Goal: Register for event/course

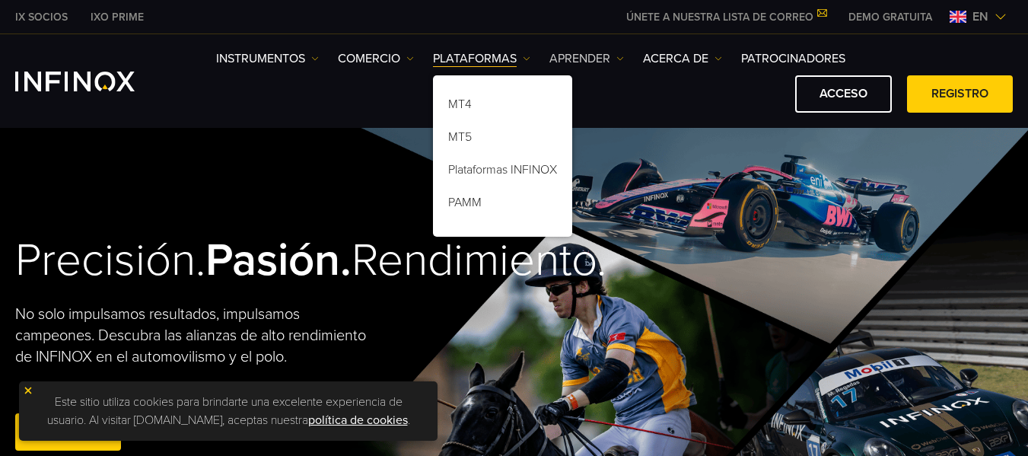
click at [609, 61] on font "Aprender" at bounding box center [579, 58] width 61 height 15
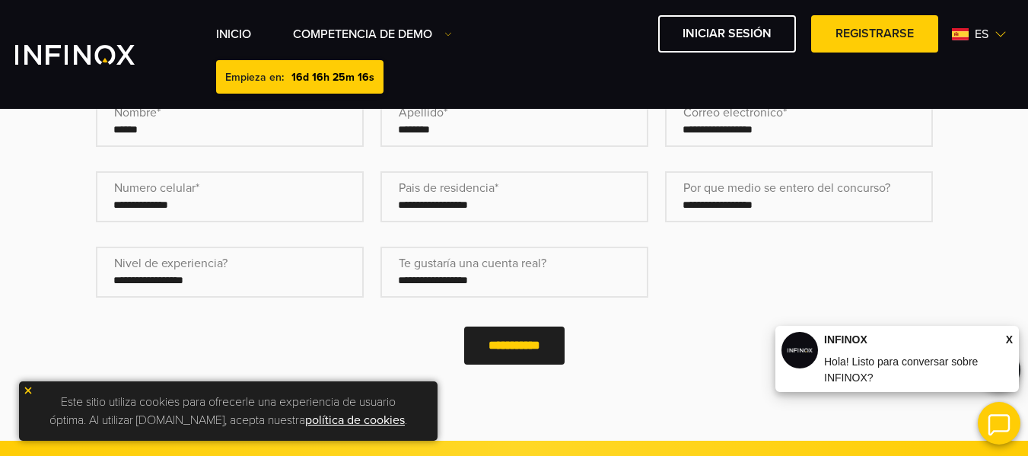
scroll to position [632, 0]
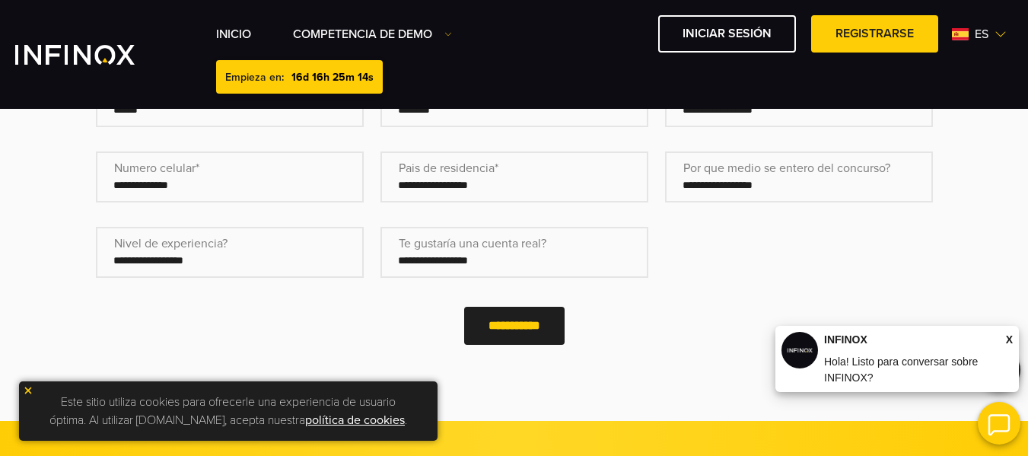
click at [495, 326] on input "**********" at bounding box center [514, 325] width 100 height 37
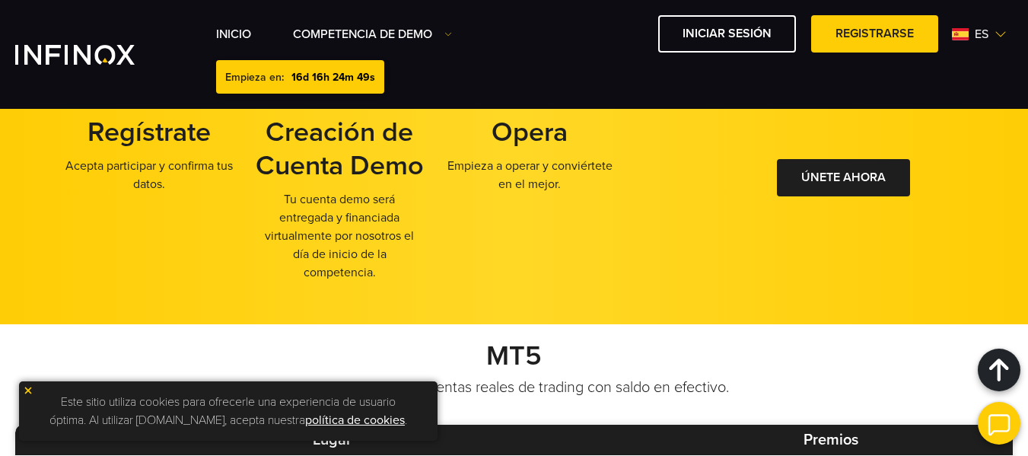
scroll to position [1170, 0]
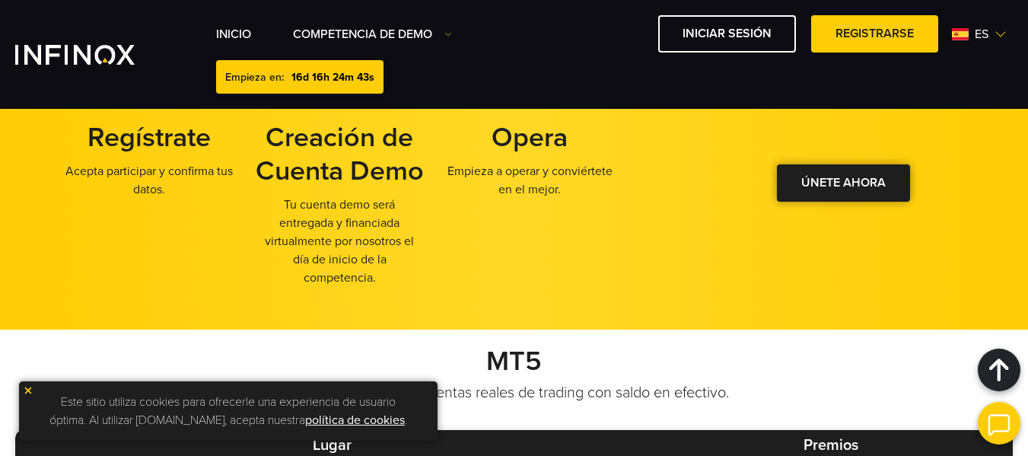
click at [853, 191] on link "ÚNETE AHORA" at bounding box center [843, 182] width 133 height 37
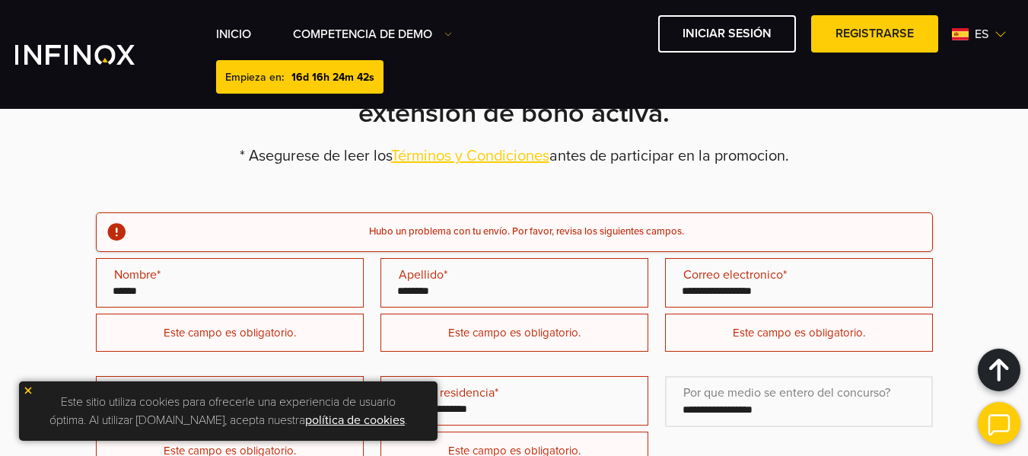
scroll to position [483, 0]
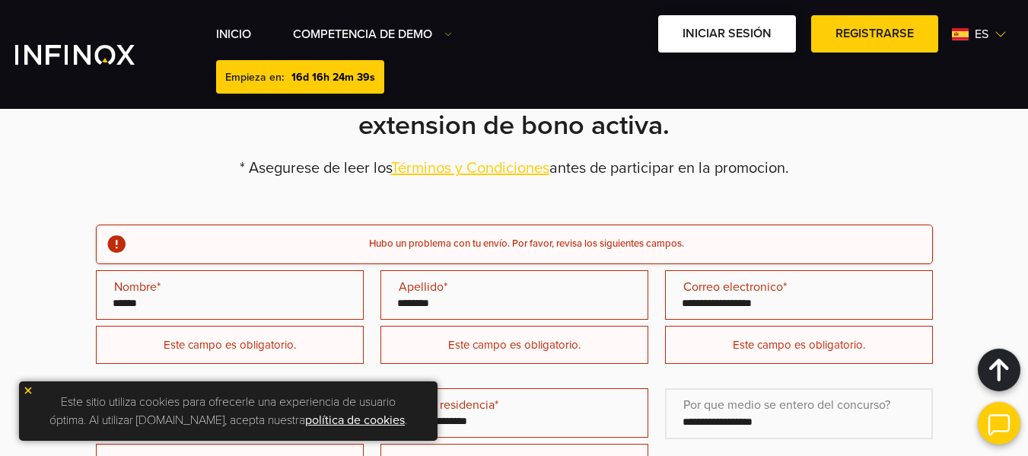
click at [743, 35] on link "Iniciar sesión" at bounding box center [727, 33] width 138 height 37
